Goal: Task Accomplishment & Management: Use online tool/utility

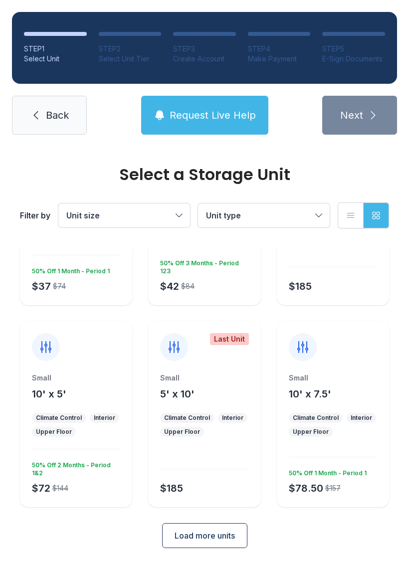
scroll to position [131, 0]
click at [199, 533] on span "Load more units" at bounding box center [205, 536] width 60 height 12
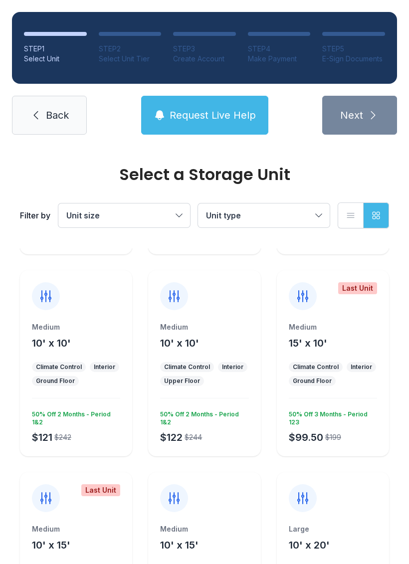
scroll to position [385, 0]
click at [310, 360] on div "Medium 15' x 10' Climate Control Interior Ground Floor $99.50 $199 50% Off 3 Mo…" at bounding box center [333, 389] width 112 height 134
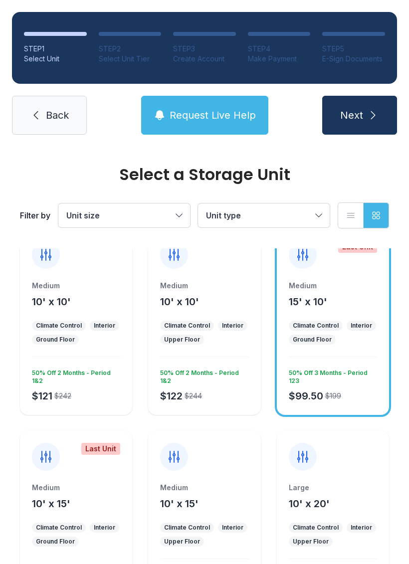
scroll to position [411, 0]
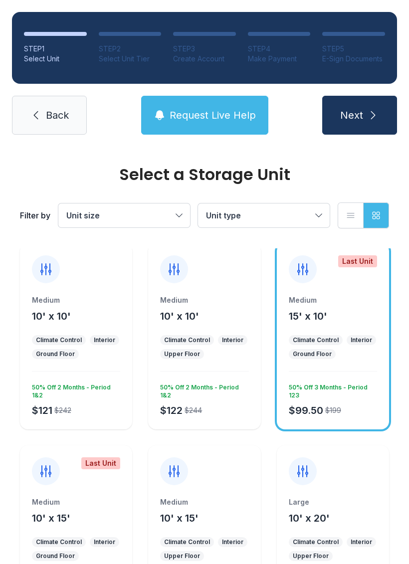
click at [334, 356] on li "Ground Floor" at bounding box center [312, 354] width 47 height 10
click at [358, 114] on span "Next" at bounding box center [351, 115] width 23 height 14
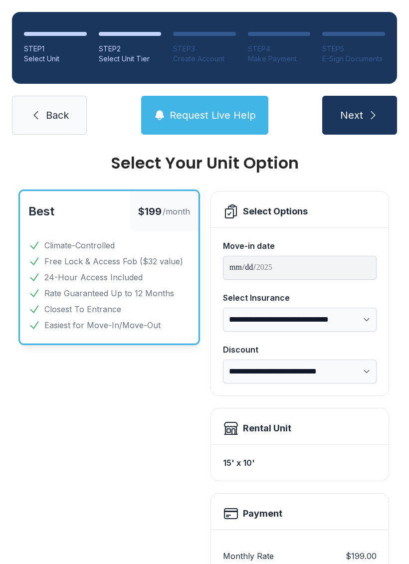
scroll to position [27, 0]
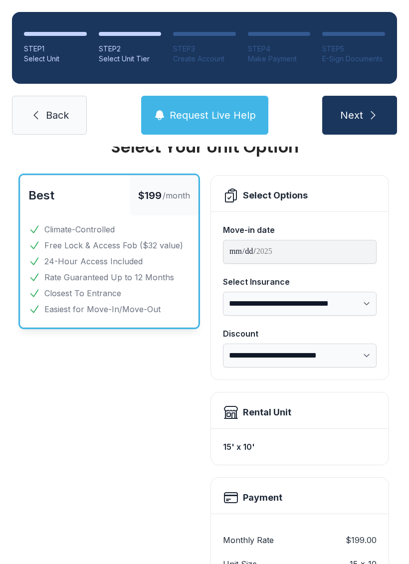
click at [42, 102] on link "Back" at bounding box center [49, 115] width 75 height 39
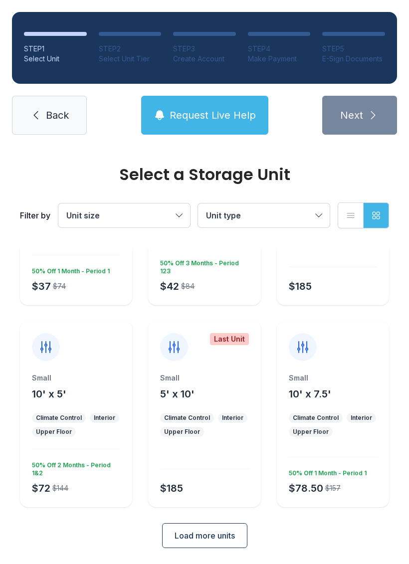
scroll to position [131, 0]
click at [190, 527] on button "Load more units" at bounding box center [204, 536] width 85 height 25
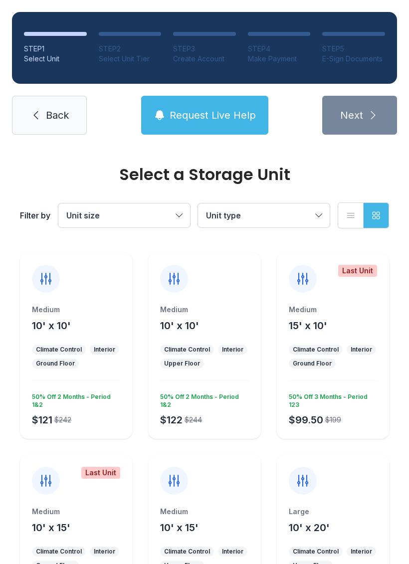
scroll to position [405, 0]
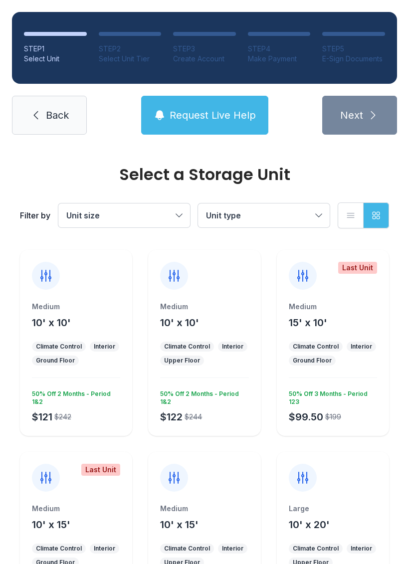
click at [317, 369] on div "Medium 15' x 10' Climate Control Interior Ground Floor $99.50 $199 50% Off 3 Mo…" at bounding box center [333, 369] width 112 height 134
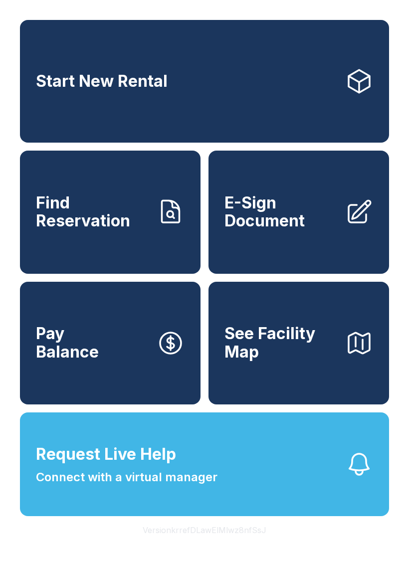
click at [57, 100] on link "Start New Rental" at bounding box center [204, 81] width 369 height 123
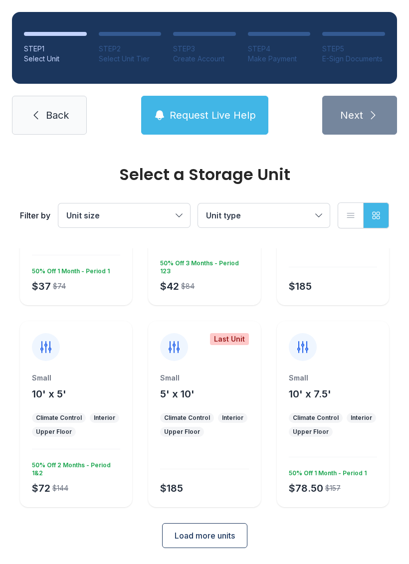
scroll to position [131, 0]
click at [191, 531] on span "Load more units" at bounding box center [205, 536] width 60 height 12
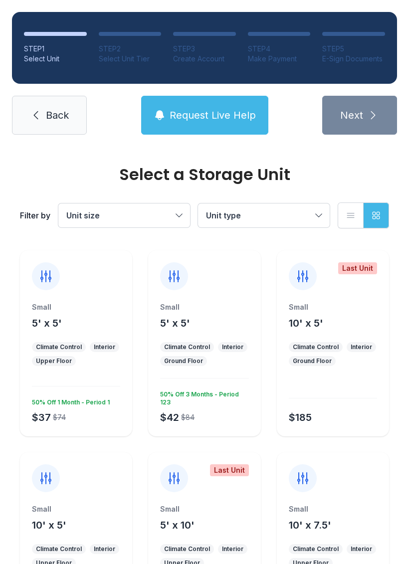
scroll to position [0, 0]
click at [39, 118] on icon at bounding box center [36, 115] width 12 height 12
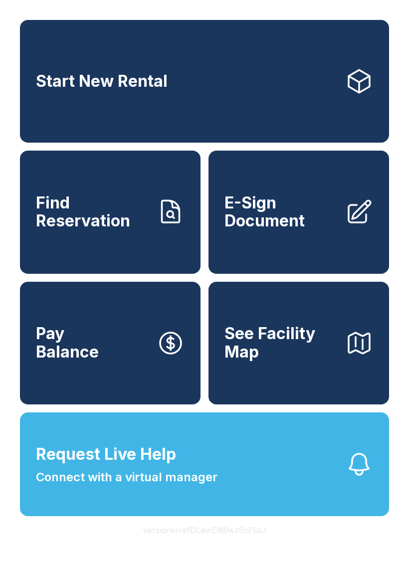
click at [282, 229] on span "E-Sign Document" at bounding box center [280, 212] width 113 height 36
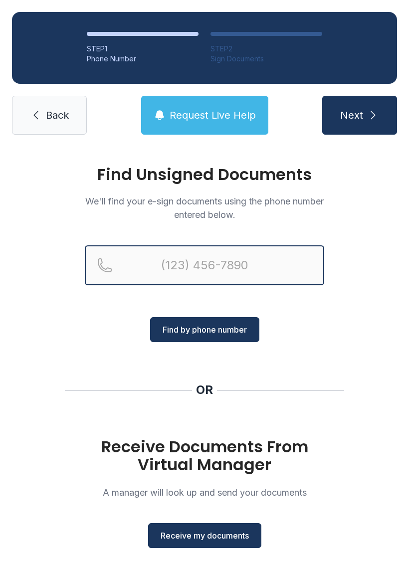
click at [154, 260] on input "Reservation phone number" at bounding box center [204, 265] width 239 height 40
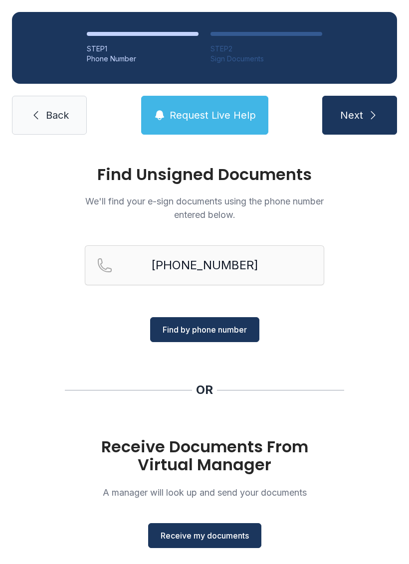
click at [212, 325] on span "Find by phone number" at bounding box center [205, 330] width 84 height 12
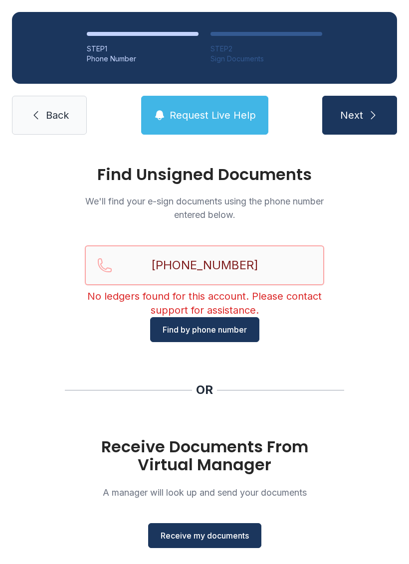
click at [271, 267] on input "[PHONE_NUMBER]" at bounding box center [204, 265] width 239 height 40
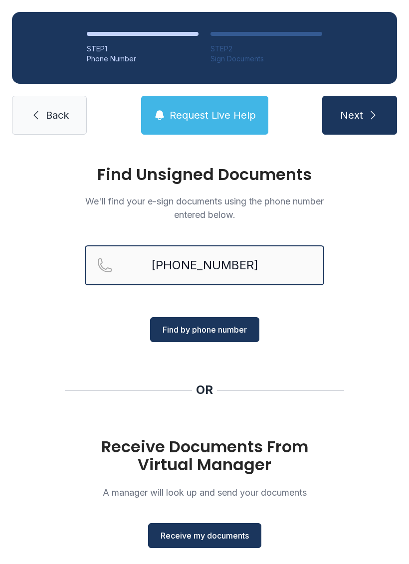
type input "[PHONE_NUMBER]"
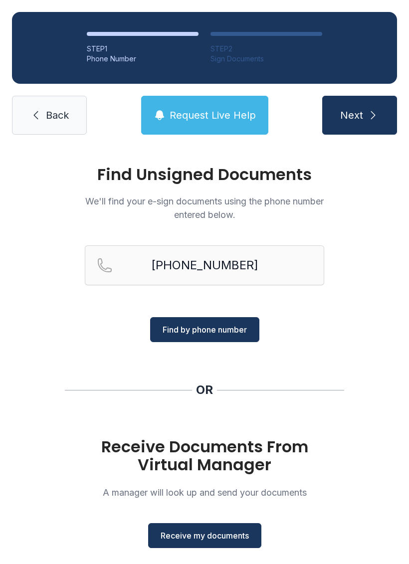
click at [225, 325] on span "Find by phone number" at bounding box center [205, 330] width 84 height 12
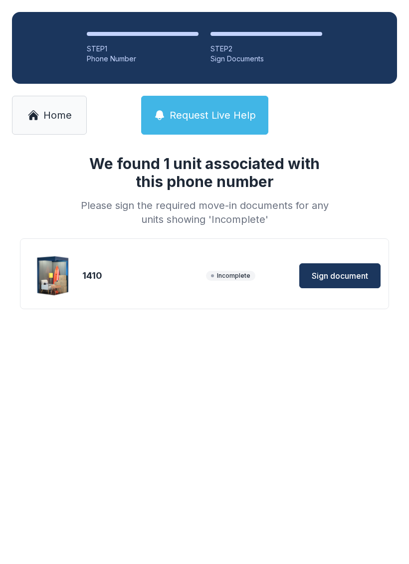
click at [340, 282] on button "Sign document" at bounding box center [339, 275] width 81 height 25
click at [61, 122] on span "Home" at bounding box center [57, 115] width 28 height 14
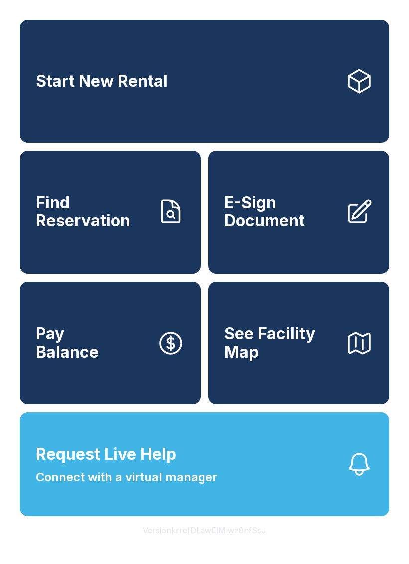
click at [270, 221] on span "E-Sign Document" at bounding box center [280, 212] width 113 height 36
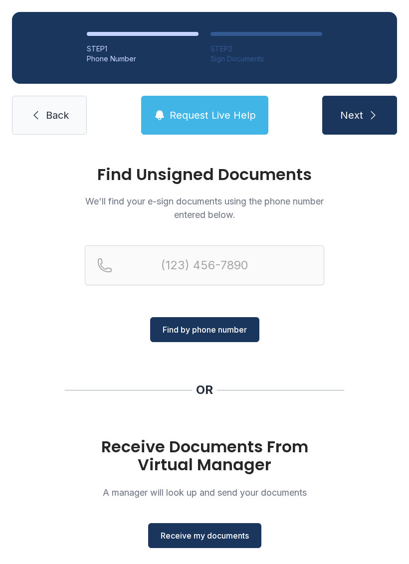
click at [38, 121] on icon at bounding box center [36, 115] width 12 height 12
